Goal: Find specific page/section: Find specific page/section

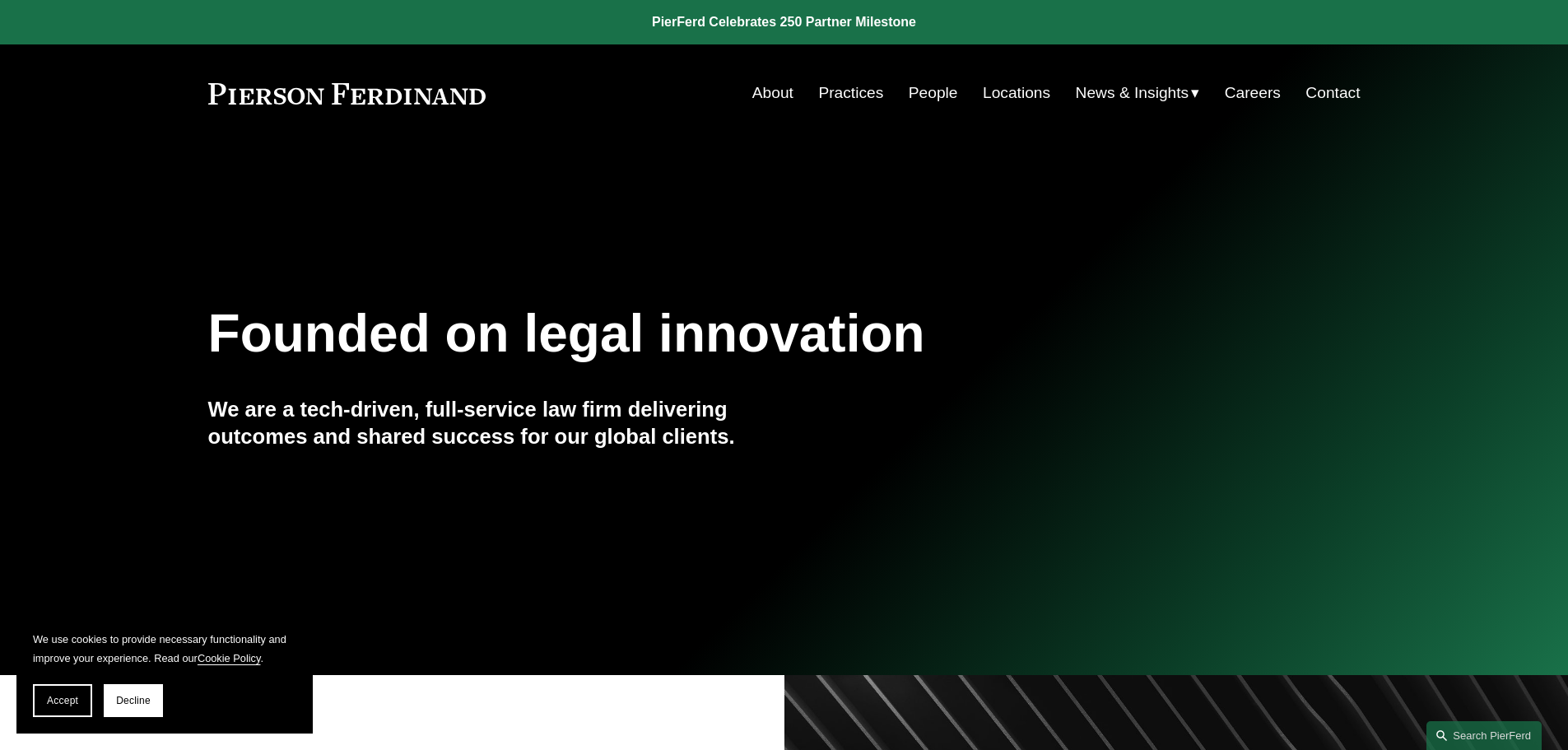
click at [929, 87] on link "People" at bounding box center [933, 93] width 49 height 32
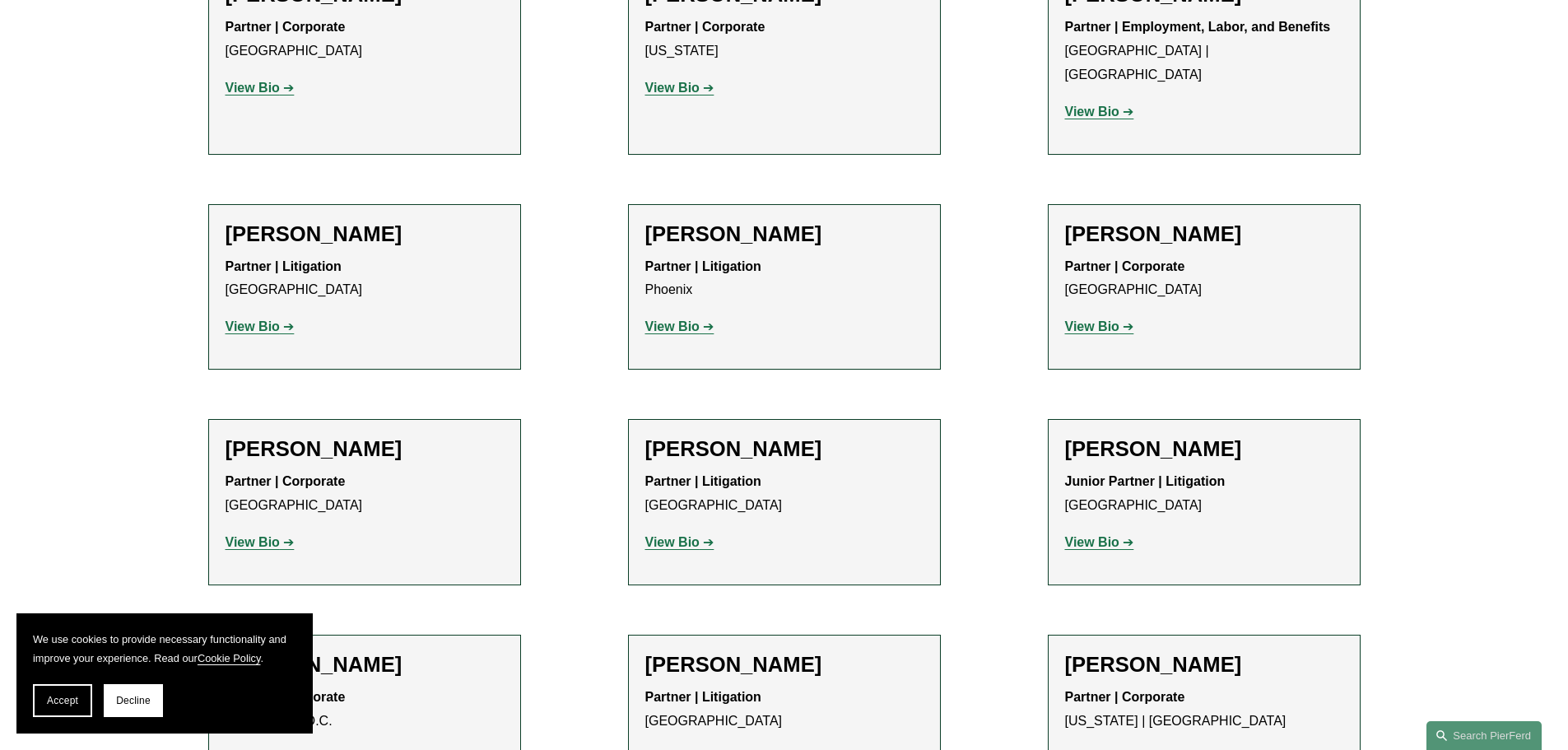
scroll to position [19565, 0]
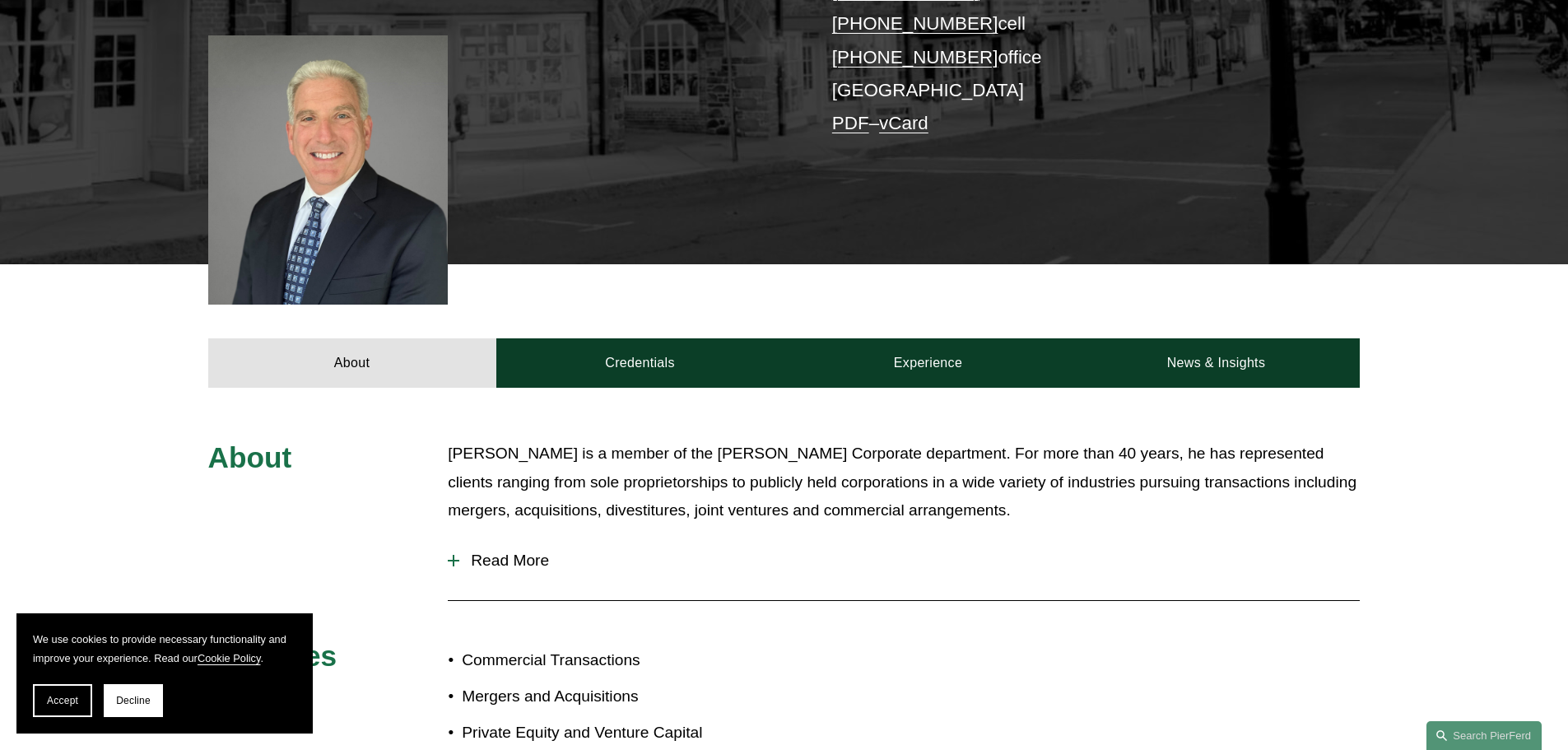
scroll to position [427, 0]
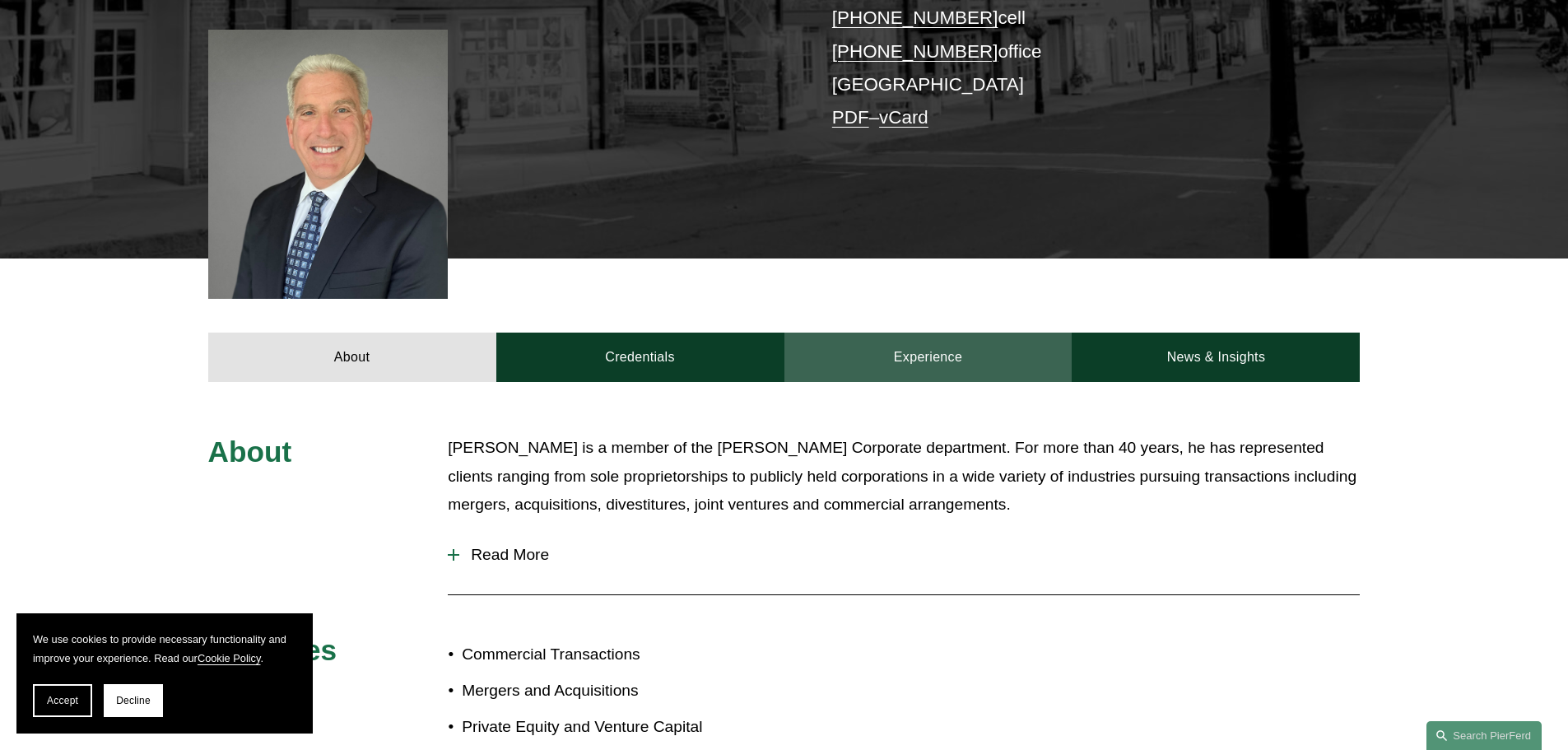
click at [912, 334] on link "Experience" at bounding box center [928, 357] width 288 height 49
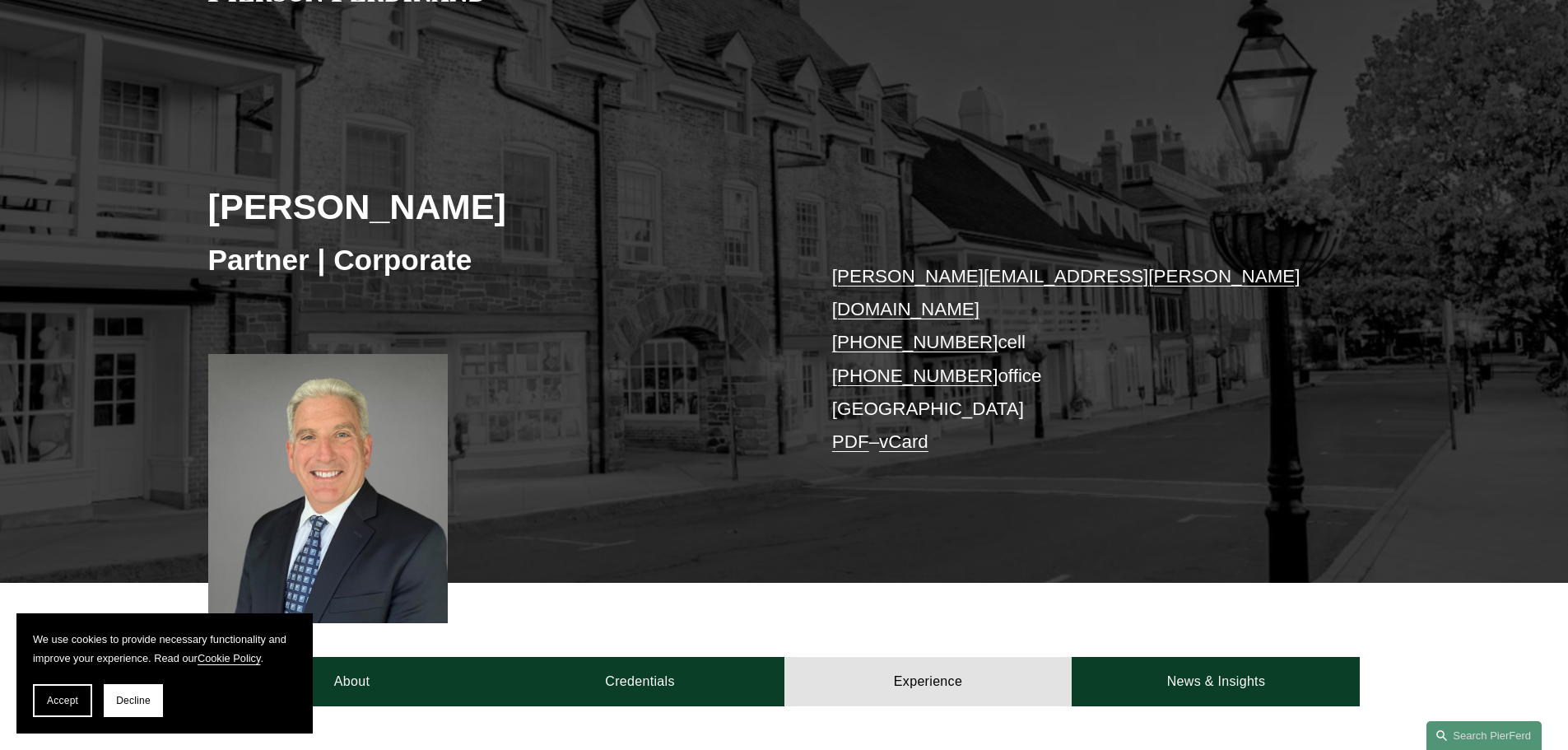
scroll to position [0, 0]
